Goal: Information Seeking & Learning: Learn about a topic

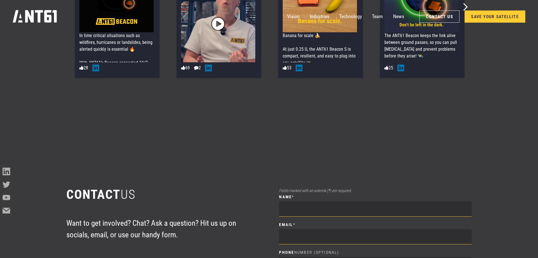
scroll to position [3318, 0]
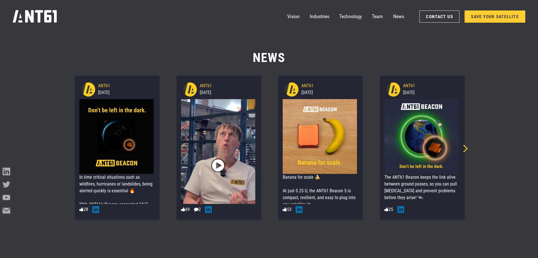
click at [467, 148] on icon "Next slide" at bounding box center [464, 148] width 8 height 8
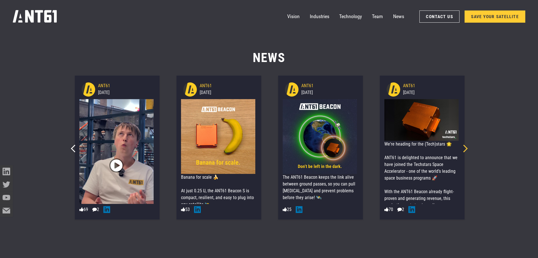
click at [467, 148] on icon "Next slide" at bounding box center [464, 148] width 8 height 8
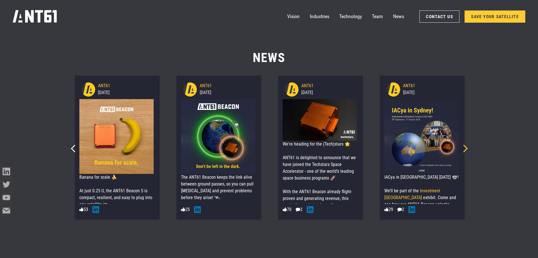
click at [467, 148] on icon "Next slide" at bounding box center [464, 148] width 8 height 8
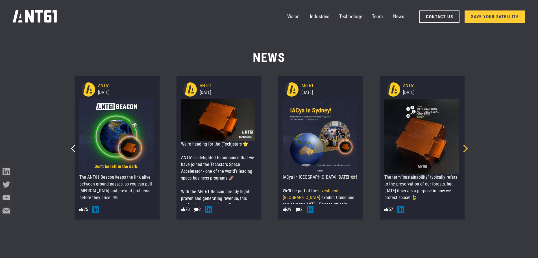
click at [467, 148] on icon "Next slide" at bounding box center [464, 148] width 8 height 8
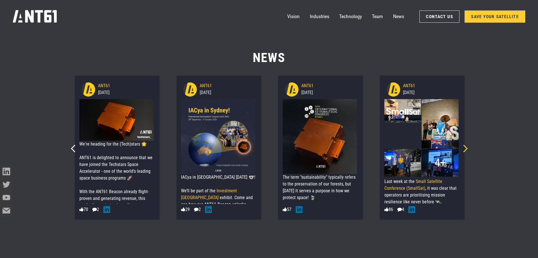
click at [467, 148] on icon "Next slide" at bounding box center [464, 148] width 8 height 8
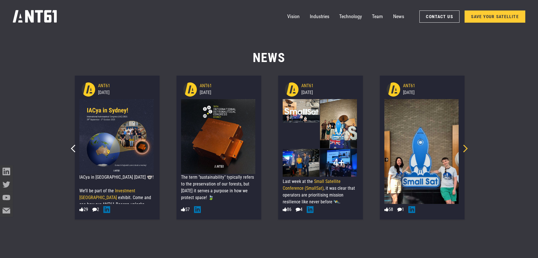
click at [467, 148] on icon "Next slide" at bounding box center [464, 148] width 8 height 8
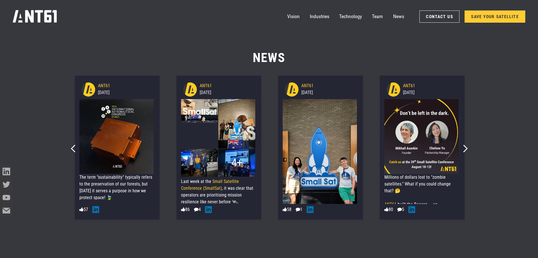
click at [66, 150] on div "ANT61 [DATE] The term "sustainability" typically refers to the preservation of …" at bounding box center [117, 147] width 102 height 148
click at [71, 145] on div "Previous slide" at bounding box center [73, 146] width 10 height 10
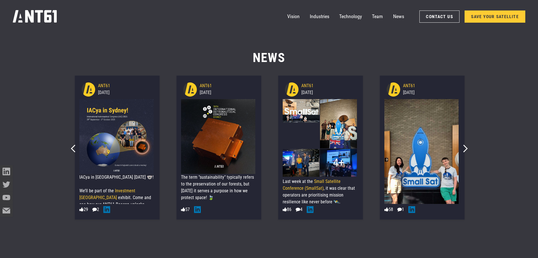
click at [71, 145] on div "Previous slide" at bounding box center [73, 146] width 10 height 10
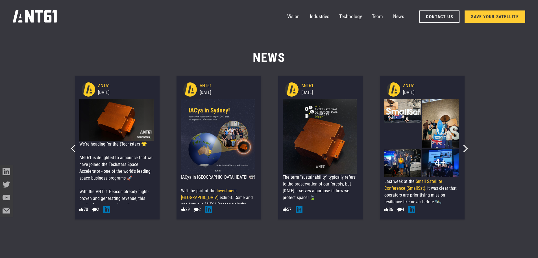
click at [71, 145] on div "Previous slide" at bounding box center [73, 146] width 10 height 10
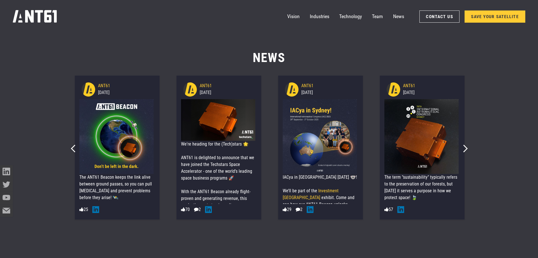
click at [71, 145] on div "Previous slide" at bounding box center [73, 146] width 10 height 10
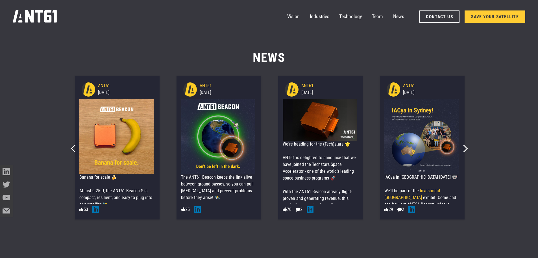
click at [71, 145] on div "Previous slide" at bounding box center [73, 146] width 10 height 10
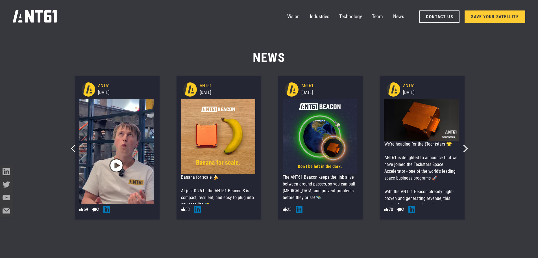
click at [71, 145] on div "Previous slide" at bounding box center [73, 146] width 10 height 10
click at [52, 145] on img at bounding box center [15, 136] width 75 height 75
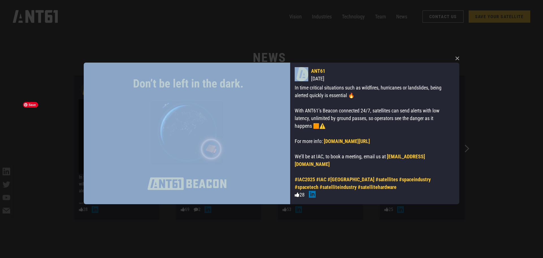
click at [71, 145] on div "× ANT61 [DATE] In time critical situations such as wildfires, hurricanes or lan…" at bounding box center [271, 129] width 543 height 258
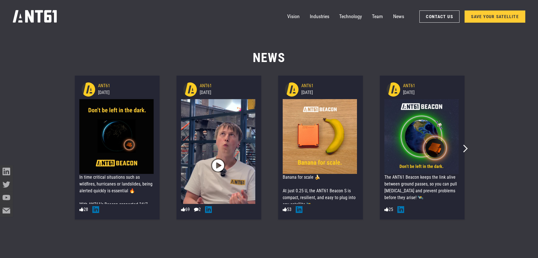
click at [71, 145] on div "ANT61 [DATE] In time critical situations such as wildfires, hurricanes or lands…" at bounding box center [117, 147] width 102 height 148
click at [225, 174] on img at bounding box center [218, 165] width 75 height 133
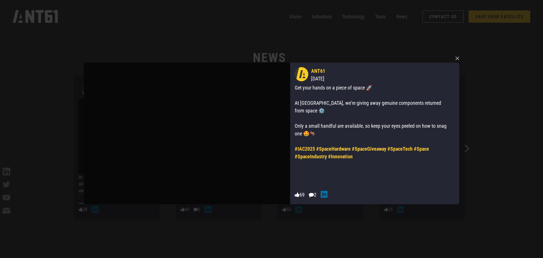
click at [314, 229] on div "×  ANT61 [DATE] Get your hands on a piece of space 🚀 At IAC, we’re giving away…" at bounding box center [271, 129] width 380 height 258
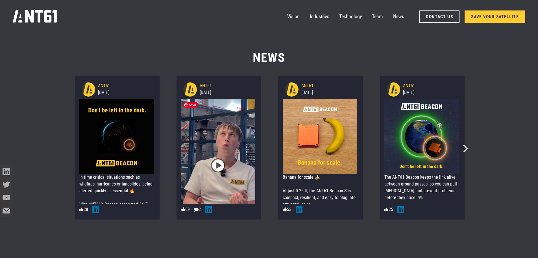
click at [219, 166] on span "" at bounding box center [218, 165] width 12 height 21
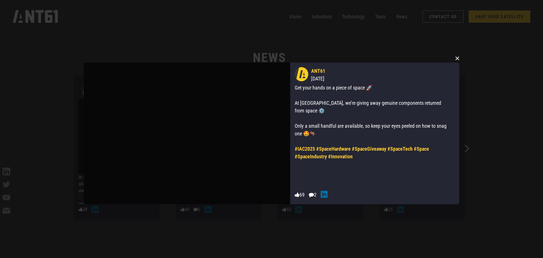
click at [457, 58] on button "×" at bounding box center [457, 58] width 8 height 8
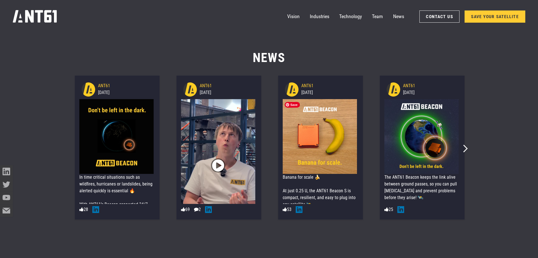
click at [322, 135] on img at bounding box center [320, 136] width 75 height 75
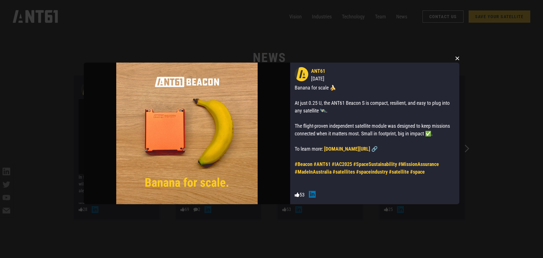
click at [457, 57] on button "×" at bounding box center [457, 58] width 8 height 8
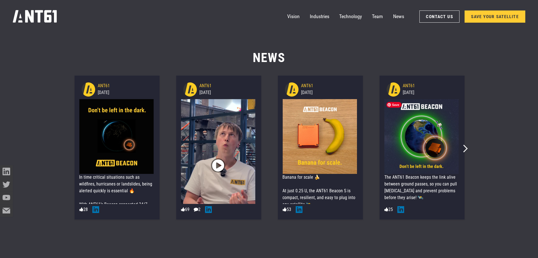
click at [416, 143] on img at bounding box center [422, 136] width 75 height 75
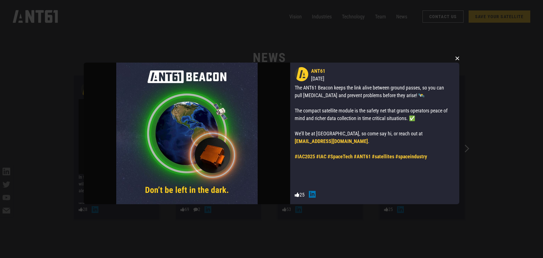
click at [454, 55] on button "×" at bounding box center [457, 58] width 8 height 8
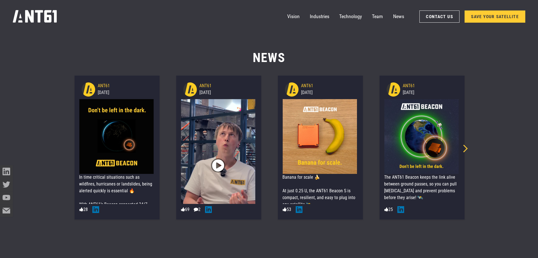
click at [466, 148] on icon "Next slide" at bounding box center [464, 148] width 8 height 8
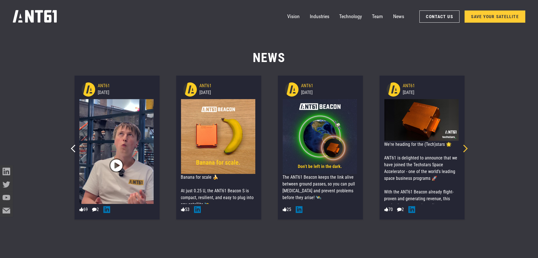
click at [466, 148] on icon "Next slide" at bounding box center [464, 148] width 8 height 8
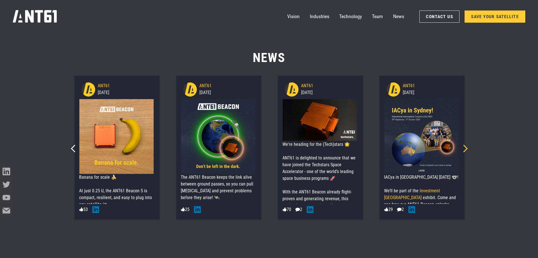
click at [466, 148] on icon "Next slide" at bounding box center [464, 148] width 8 height 8
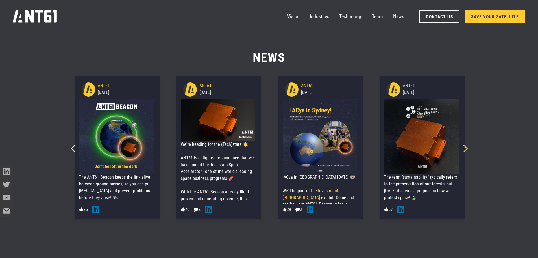
click at [466, 148] on icon "Next slide" at bounding box center [464, 148] width 8 height 8
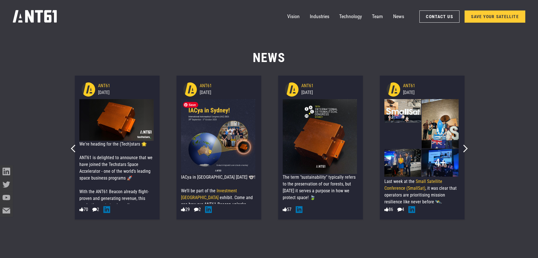
click at [238, 132] on img at bounding box center [218, 136] width 75 height 75
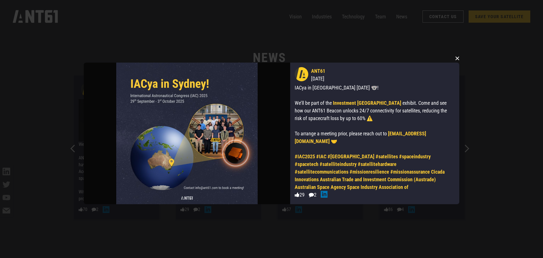
click at [456, 55] on button "×" at bounding box center [457, 58] width 8 height 8
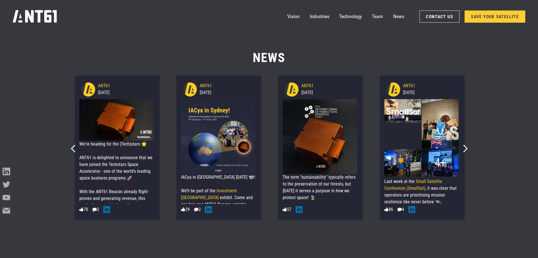
click at [462, 146] on div "Next slide" at bounding box center [462, 146] width 10 height 10
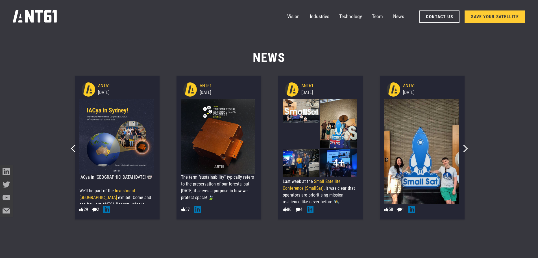
click at [462, 146] on div "Next slide" at bounding box center [462, 146] width 10 height 10
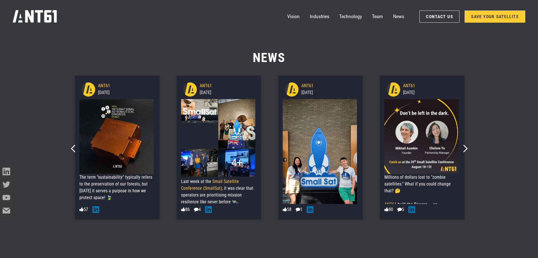
click at [462, 146] on div "Next slide" at bounding box center [462, 146] width 10 height 10
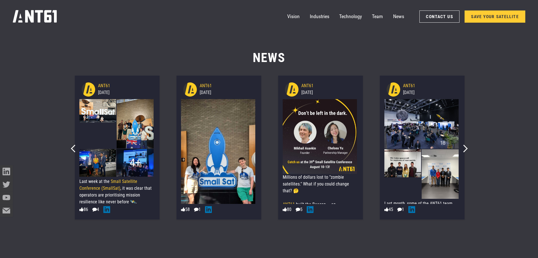
click at [462, 146] on div "Next slide" at bounding box center [462, 146] width 10 height 10
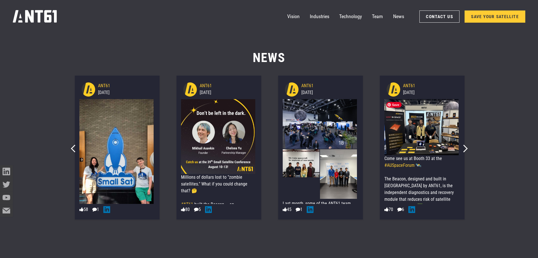
click at [427, 123] on img at bounding box center [422, 127] width 75 height 56
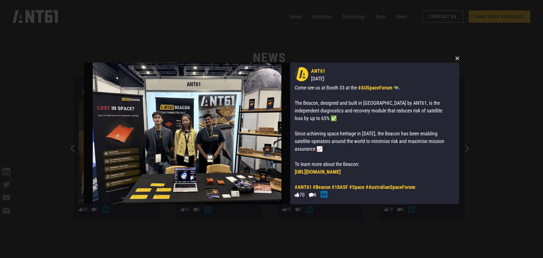
click at [458, 58] on button "×" at bounding box center [457, 58] width 8 height 8
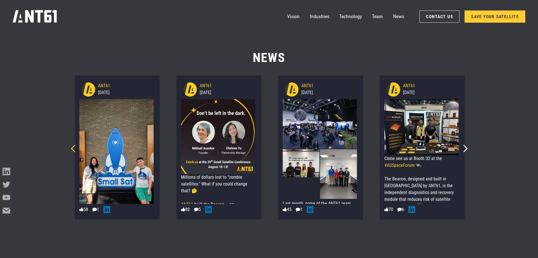
click at [76, 155] on div "ANT61 [DATE] 🛰️We’re in [GEOGRAPHIC_DATA] for the 39th Annual Small Satellite C…" at bounding box center [117, 147] width 85 height 144
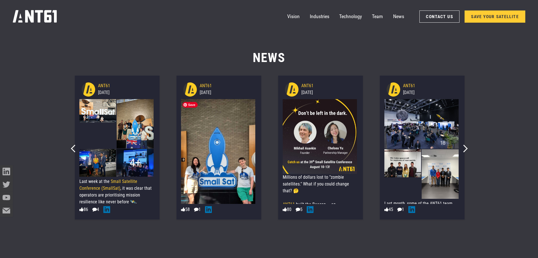
click at [244, 154] on img at bounding box center [218, 165] width 75 height 133
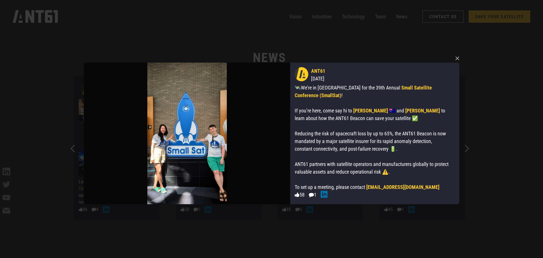
click at [463, 55] on div "× ANT61 [DATE] 🛰️We’re in [GEOGRAPHIC_DATA] for the 39th Annual Small Satellite…" at bounding box center [271, 129] width 543 height 258
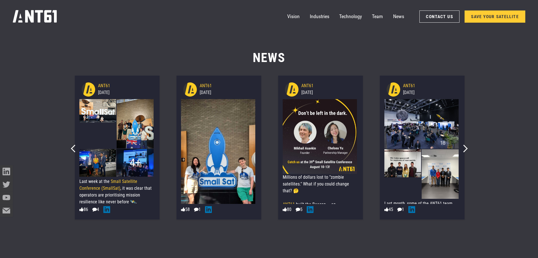
click at [103, 122] on img at bounding box center [97, 110] width 37 height 23
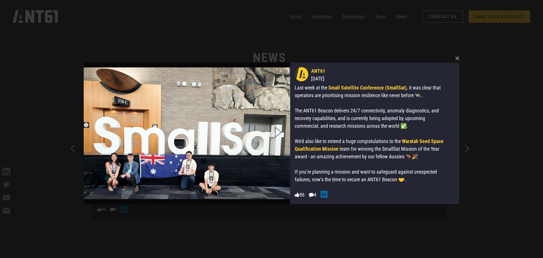
click at [276, 132] on icon "Next slide" at bounding box center [277, 131] width 25 height 31
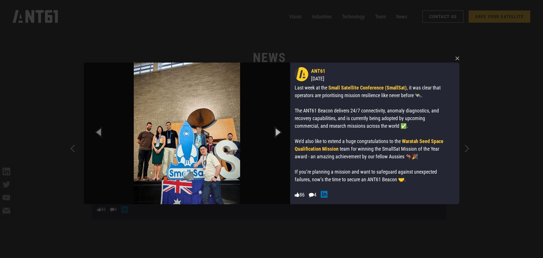
click at [276, 132] on icon "Next slide" at bounding box center [277, 131] width 25 height 31
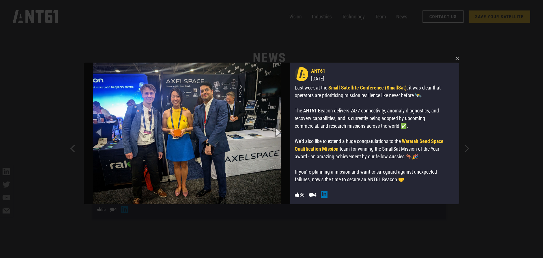
click at [276, 132] on icon "Next slide" at bounding box center [277, 131] width 25 height 31
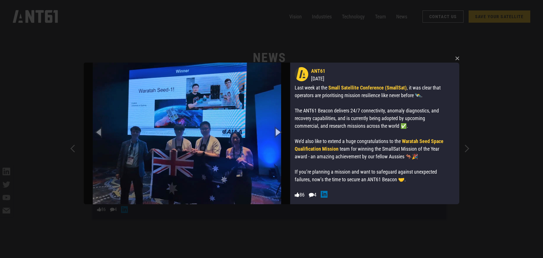
click at [276, 132] on icon "Next slide" at bounding box center [277, 131] width 25 height 31
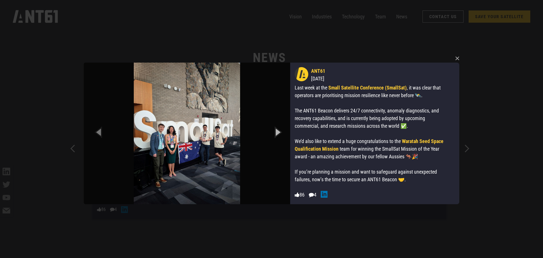
click at [276, 132] on icon "Next slide" at bounding box center [277, 131] width 25 height 31
